Goal: Task Accomplishment & Management: Use online tool/utility

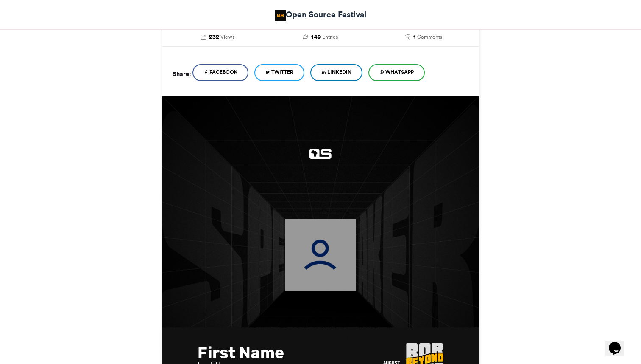
scroll to position [167, 0]
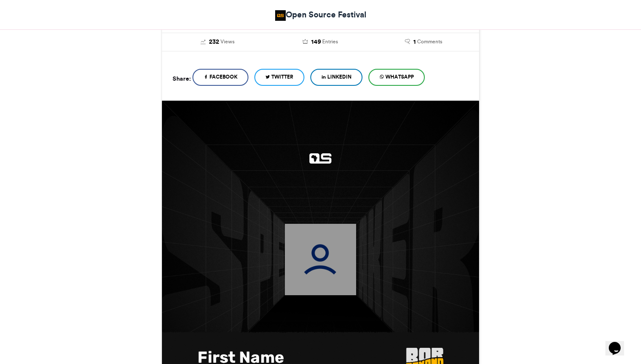
click at [294, 79] on span "Twitter" at bounding box center [283, 77] width 22 height 8
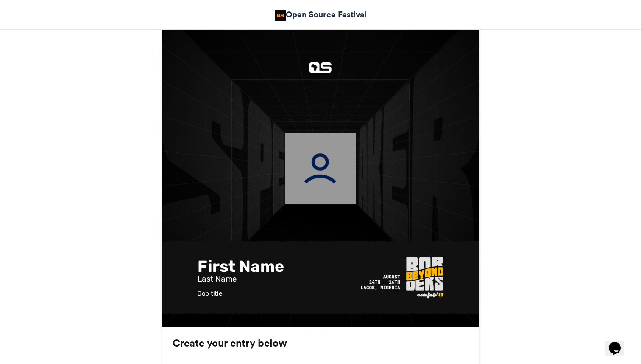
scroll to position [306, 0]
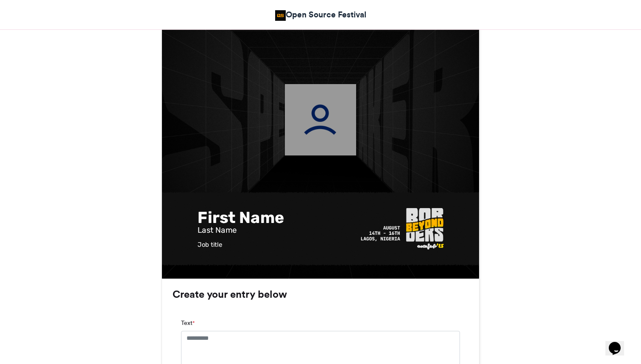
click at [232, 221] on div "First Name" at bounding box center [277, 217] width 159 height 22
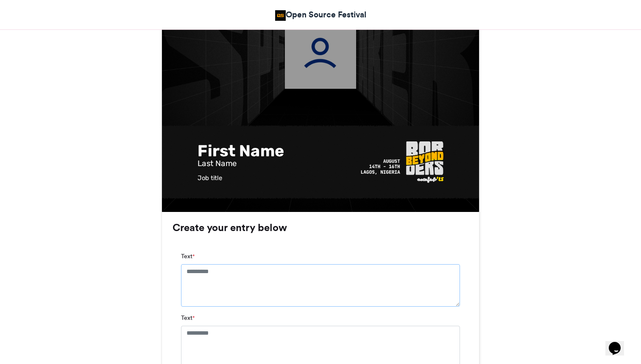
click at [195, 271] on textarea "Text *" at bounding box center [320, 285] width 279 height 42
click at [220, 273] on textarea "**********" at bounding box center [320, 289] width 279 height 50
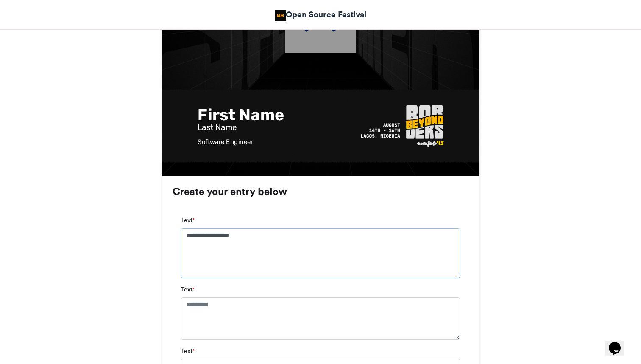
scroll to position [433, 0]
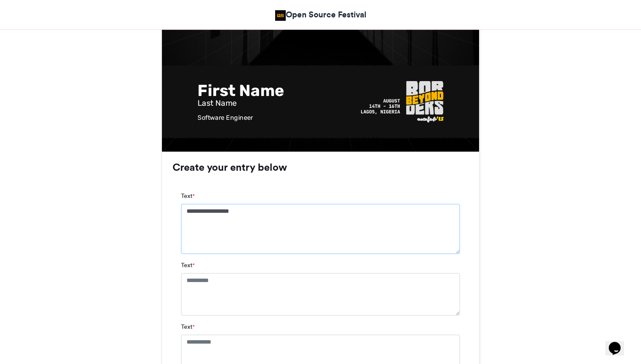
type textarea "**********"
click at [205, 285] on textarea "Text *" at bounding box center [320, 294] width 279 height 42
type textarea "***"
type textarea "******"
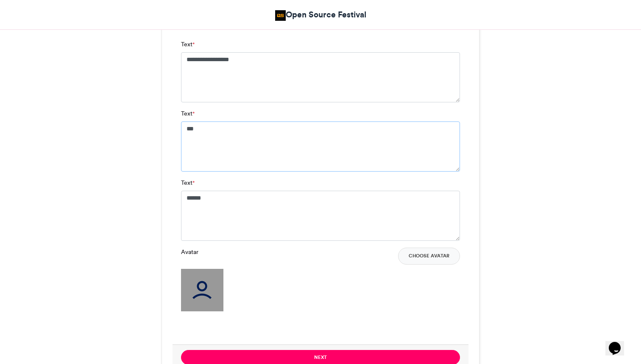
scroll to position [585, 0]
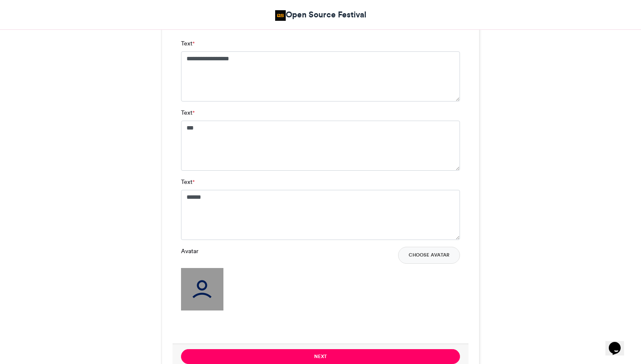
click at [248, 283] on div "Avatar Choose Avatar" at bounding box center [320, 278] width 279 height 64
click at [204, 287] on img at bounding box center [202, 289] width 42 height 42
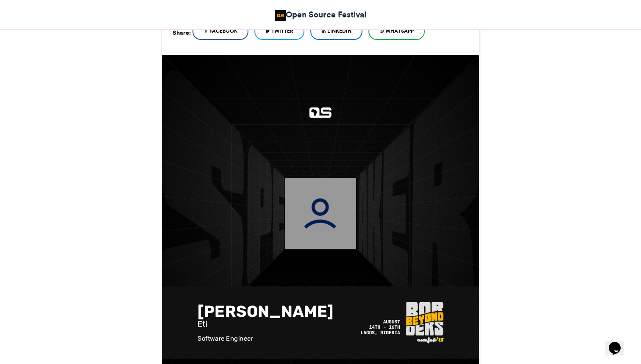
scroll to position [224, 0]
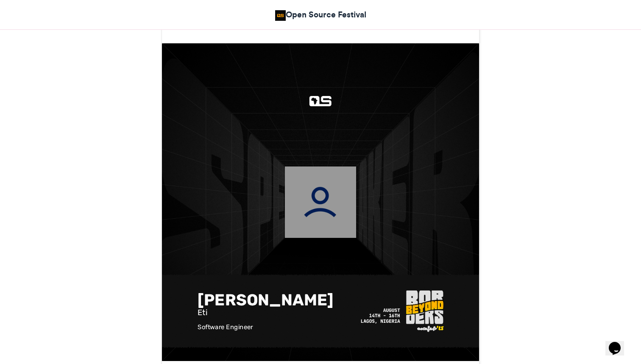
click at [314, 202] on img at bounding box center [320, 201] width 71 height 71
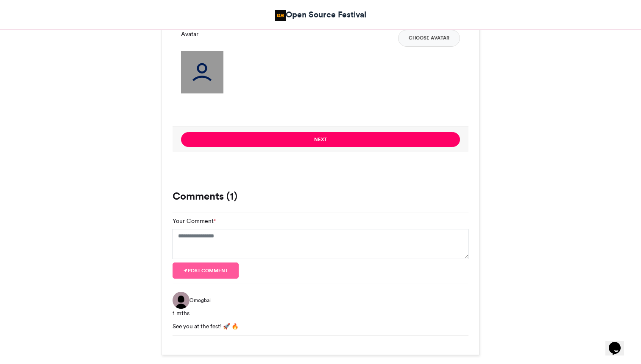
scroll to position [787, 0]
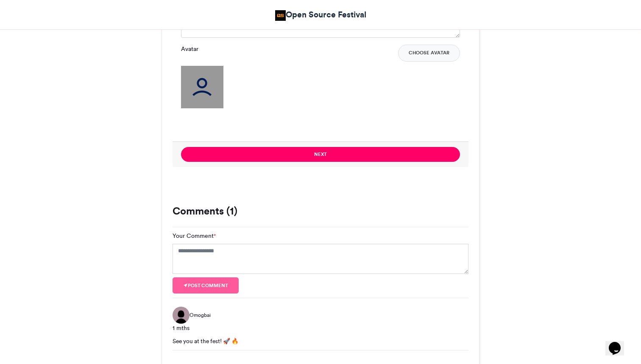
click at [185, 98] on img at bounding box center [202, 87] width 42 height 42
click at [434, 56] on button "Choose Avatar" at bounding box center [429, 53] width 62 height 17
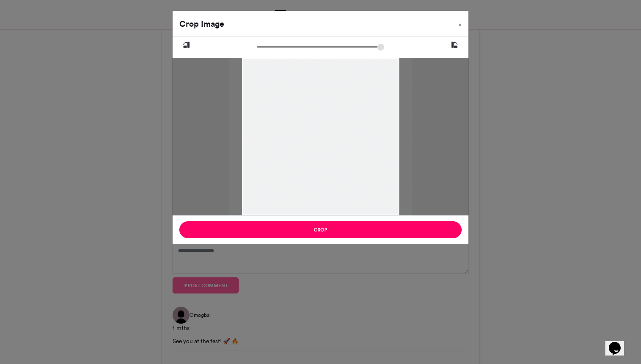
click at [398, 45] on button "Choose Avatar" at bounding box center [429, 53] width 62 height 17
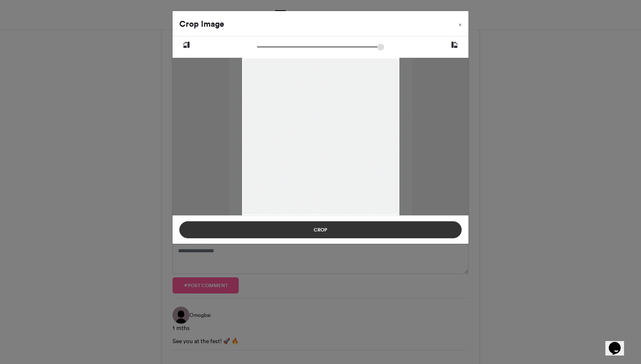
click at [364, 231] on button "Crop" at bounding box center [320, 229] width 283 height 17
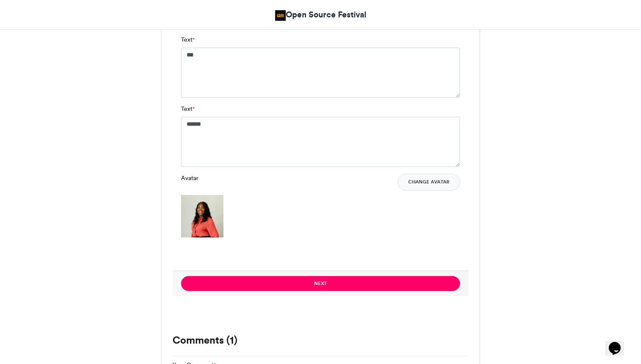
scroll to position [721, 0]
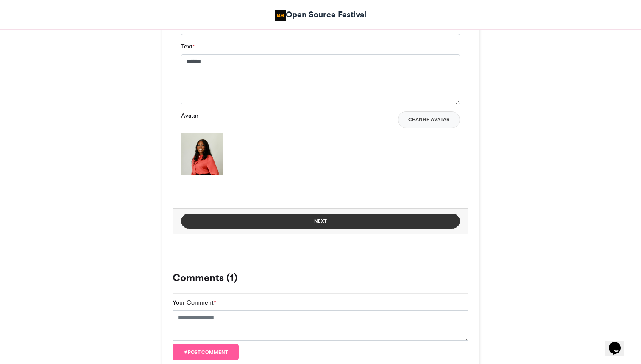
click at [353, 220] on button "Next" at bounding box center [320, 220] width 279 height 15
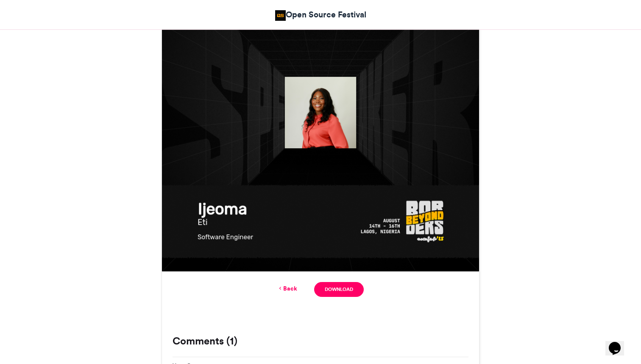
scroll to position [349, 0]
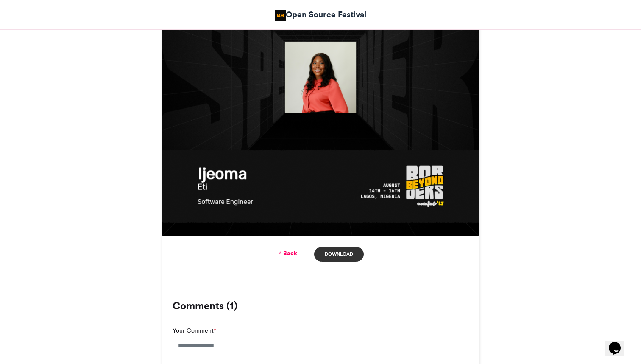
click at [334, 253] on link "Download" at bounding box center [339, 253] width 50 height 15
